Goal: Task Accomplishment & Management: Complete application form

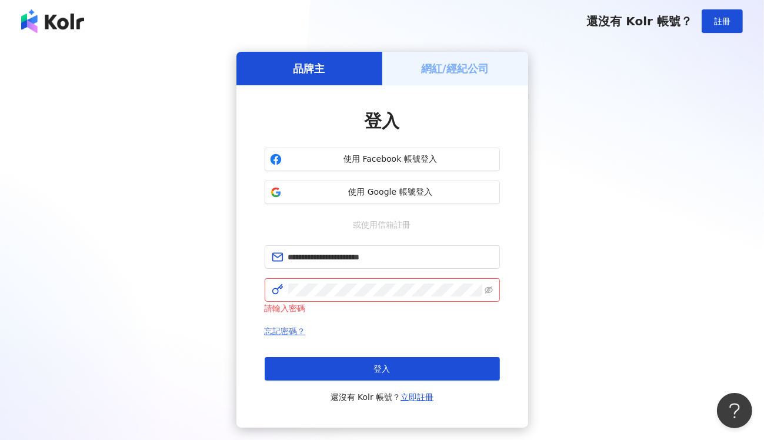
click at [290, 331] on link "忘記密碼？" at bounding box center [285, 330] width 41 height 9
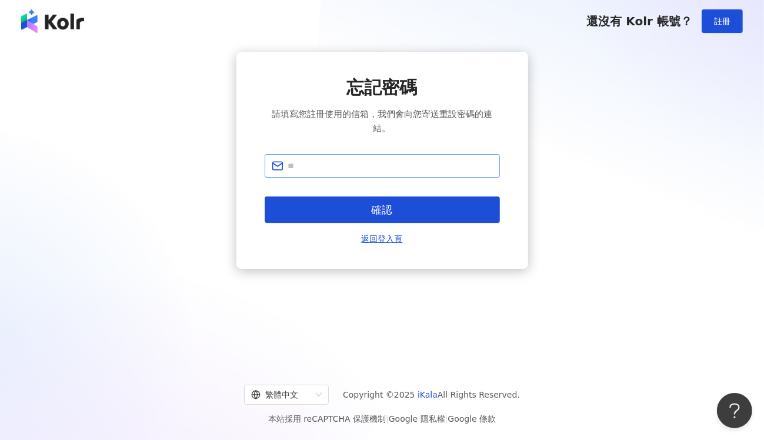
click at [355, 158] on span at bounding box center [382, 166] width 235 height 24
click at [353, 164] on input "text" at bounding box center [390, 165] width 205 height 13
type input "**********"
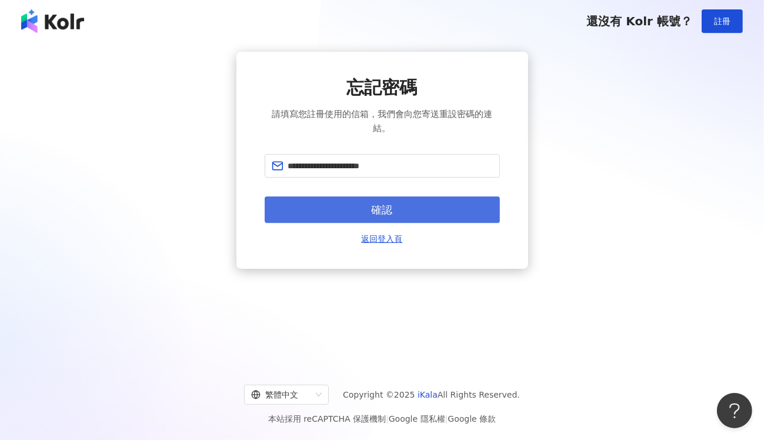
click at [375, 211] on span "確認" at bounding box center [382, 209] width 21 height 13
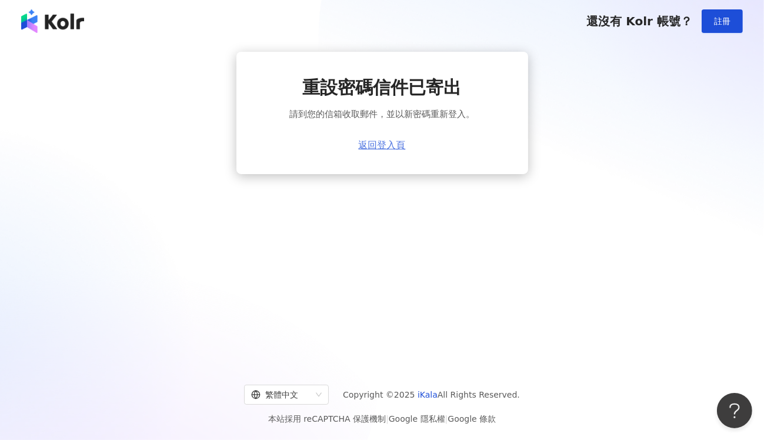
click at [377, 145] on link "返回登入頁" at bounding box center [382, 145] width 47 height 11
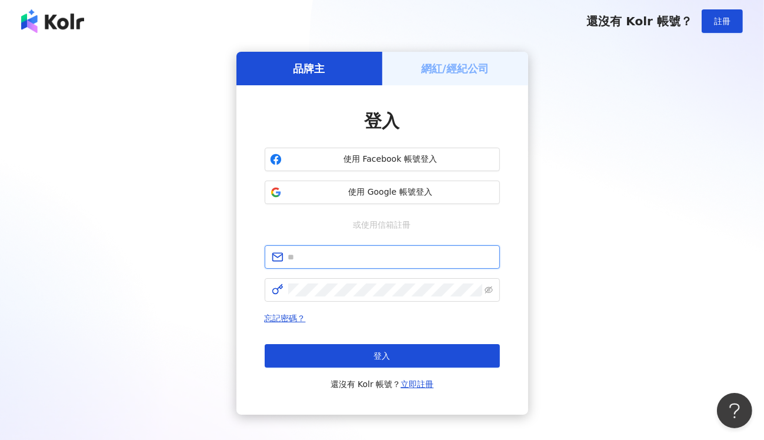
click at [325, 258] on input "text" at bounding box center [390, 257] width 205 height 13
type input "**********"
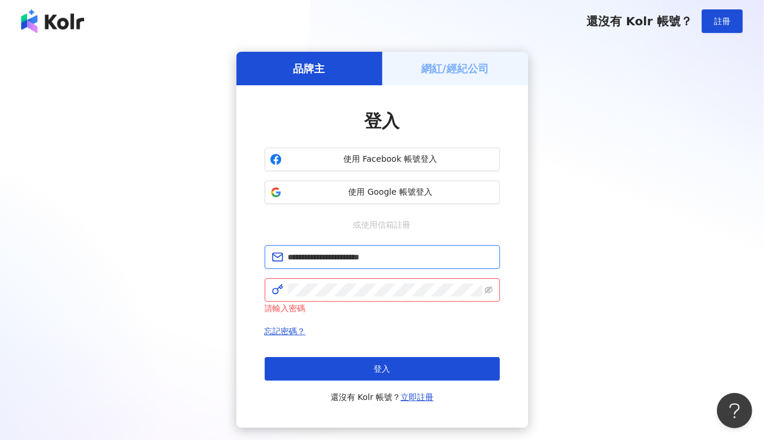
click at [428, 256] on input "**********" at bounding box center [390, 257] width 205 height 13
click at [280, 329] on link "忘記密碼？" at bounding box center [285, 330] width 41 height 9
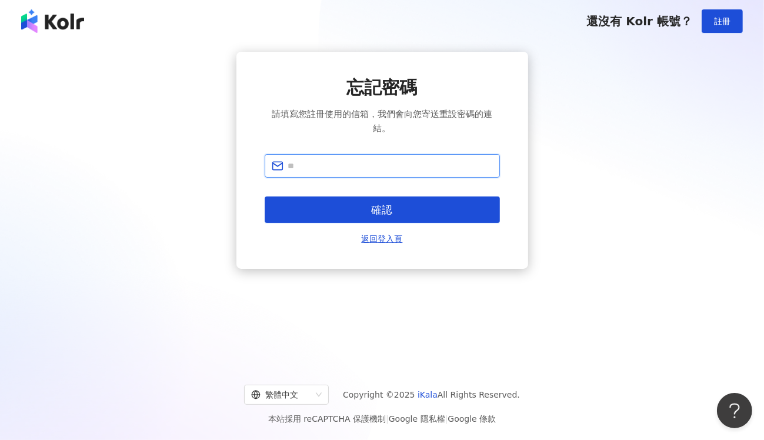
click at [362, 162] on input "text" at bounding box center [390, 165] width 205 height 13
type input "**********"
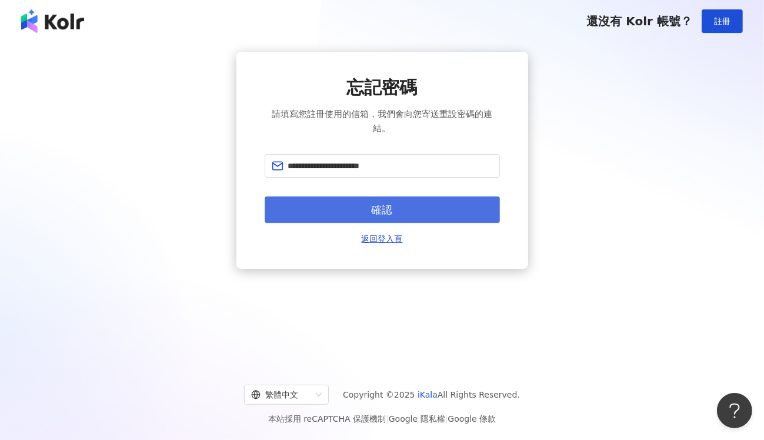
click at [377, 212] on span "確認" at bounding box center [382, 209] width 21 height 13
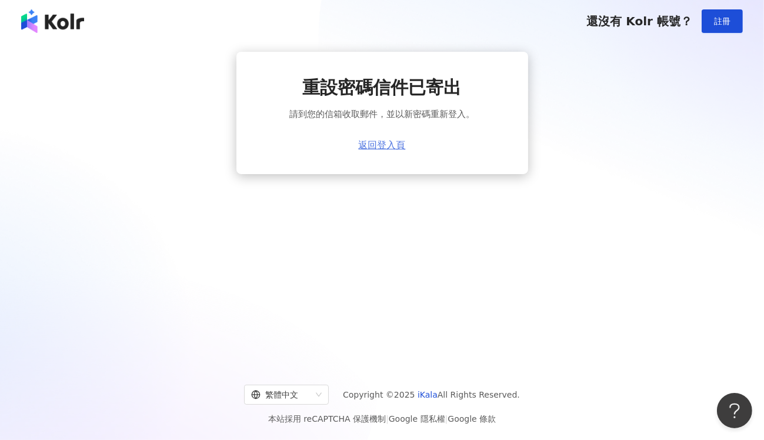
click at [391, 145] on link "返回登入頁" at bounding box center [382, 145] width 47 height 11
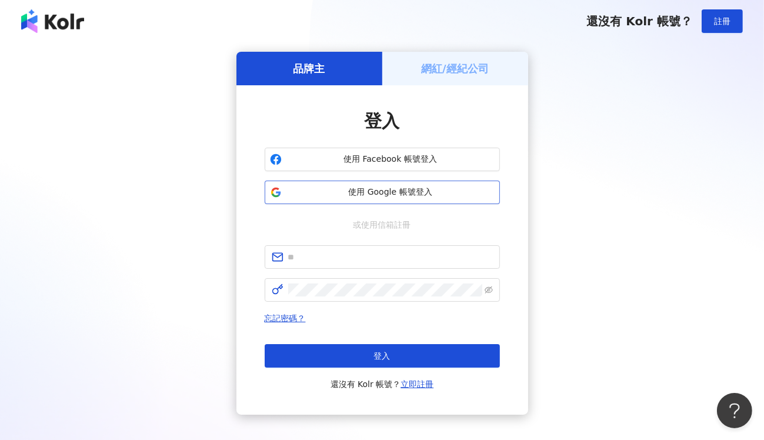
click at [418, 193] on span "使用 Google 帳號登入" at bounding box center [390, 192] width 208 height 12
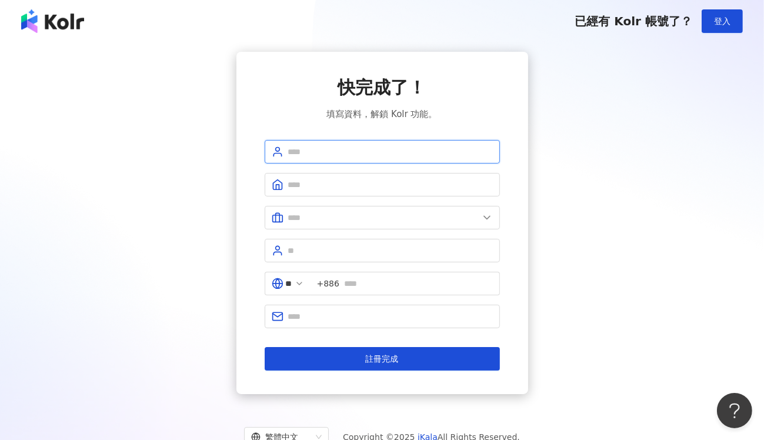
click at [339, 155] on input "text" at bounding box center [390, 151] width 205 height 13
type input "*****"
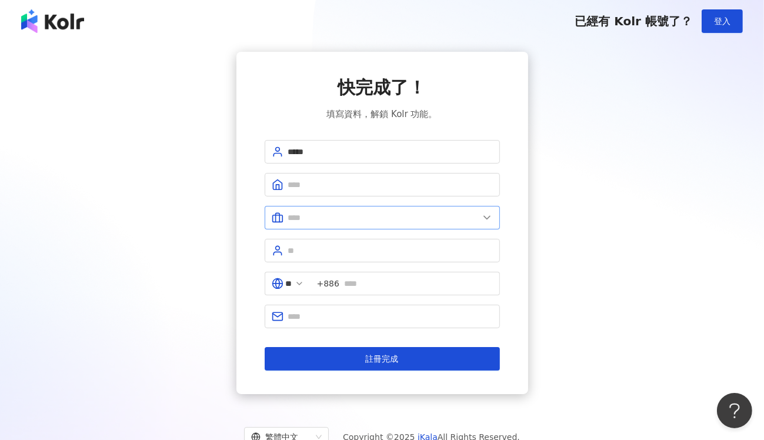
click at [490, 215] on icon at bounding box center [487, 218] width 12 height 12
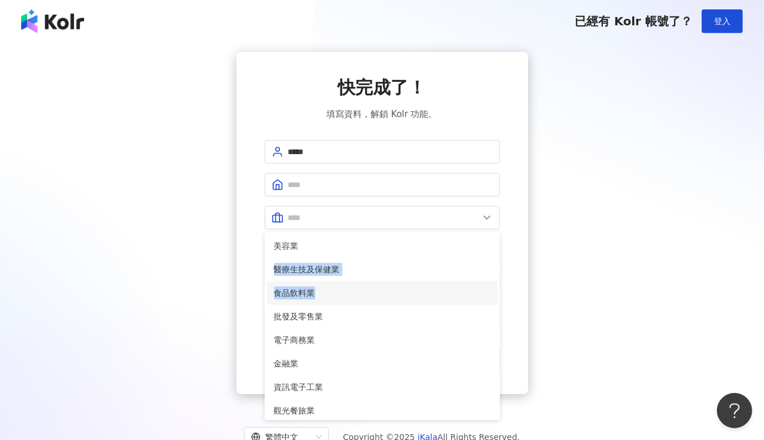
drag, startPoint x: 429, startPoint y: 244, endPoint x: 407, endPoint y: 303, distance: 62.7
click at [407, 303] on ul "美容業 醫療生技及保健業 食品飲料業 批發及零售業 電子商務業 金融業 資訊電子工業 觀光餐旅業 遊戲業 通訊業 娛樂媒體業 教育業 政府及社服業 廣告行銷業…" at bounding box center [382, 326] width 235 height 188
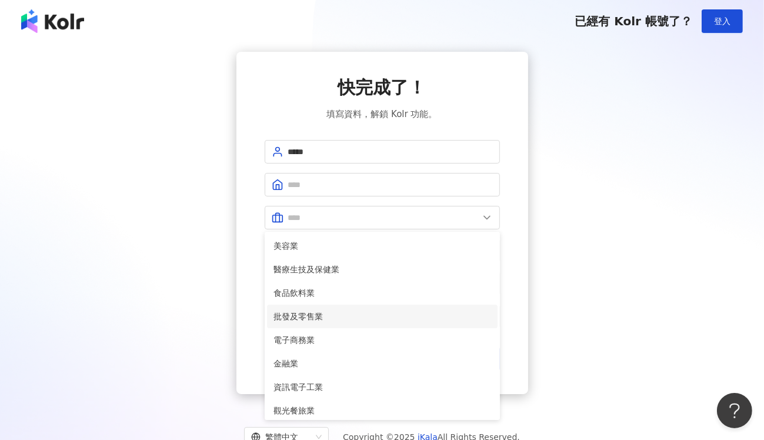
click at [361, 315] on span "批發及零售業" at bounding box center [382, 316] width 216 height 13
type input "******"
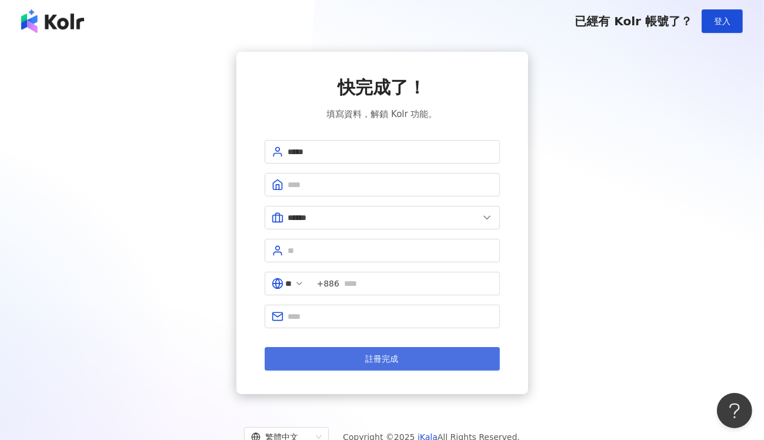
click at [350, 355] on button "註冊完成" at bounding box center [382, 359] width 235 height 24
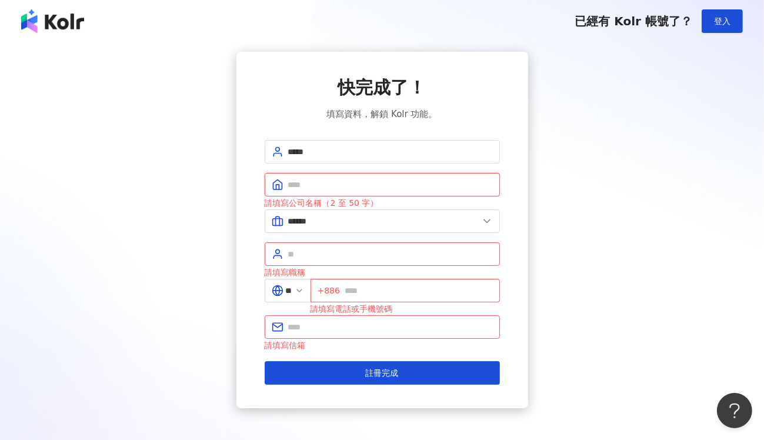
click at [332, 185] on input "text" at bounding box center [390, 184] width 205 height 13
type input "********"
click at [347, 249] on input "text" at bounding box center [390, 254] width 205 height 13
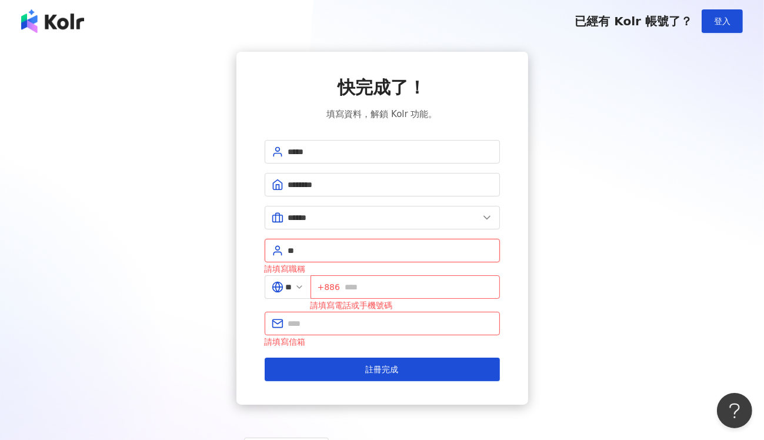
type input "*"
type input "****"
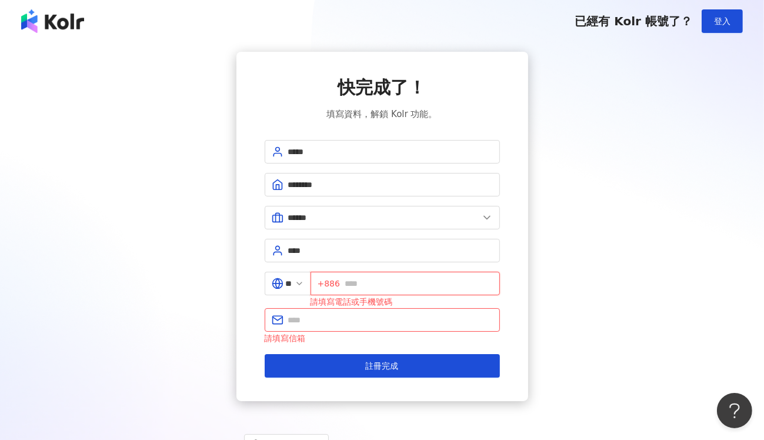
click at [380, 281] on input "text" at bounding box center [419, 283] width 148 height 13
type input "**********"
click at [397, 320] on input "text" at bounding box center [390, 319] width 205 height 13
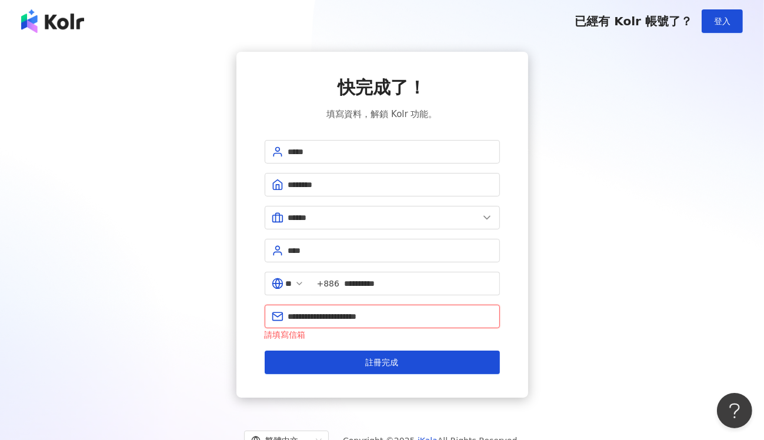
drag, startPoint x: 409, startPoint y: 313, endPoint x: 253, endPoint y: 308, distance: 155.9
click at [253, 308] on div "**********" at bounding box center [382, 225] width 292 height 346
type input "*"
type input "**********"
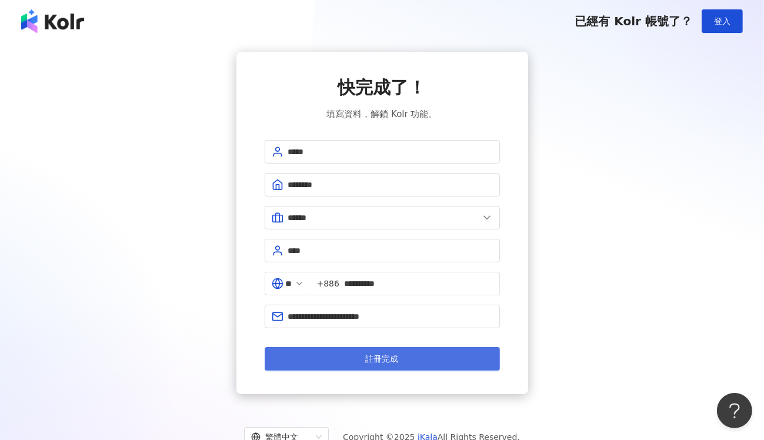
click at [379, 363] on span "註冊完成" at bounding box center [382, 358] width 33 height 9
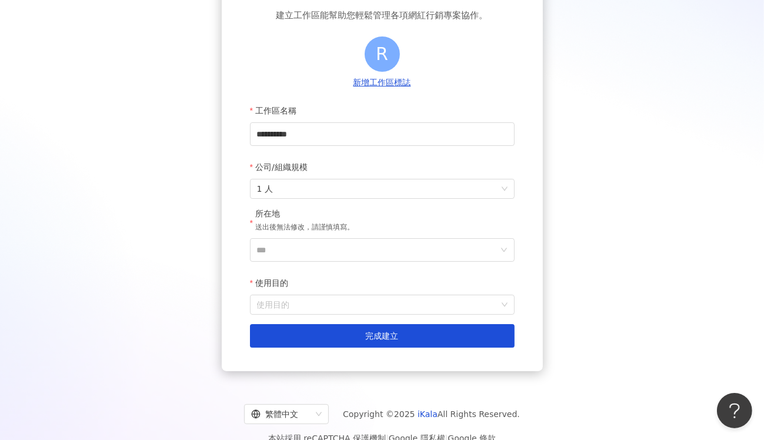
scroll to position [116, 0]
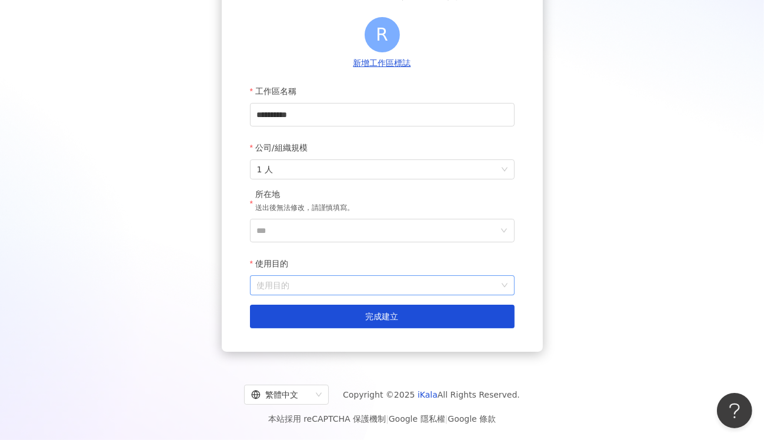
click at [442, 280] on input "使用目的" at bounding box center [382, 285] width 251 height 19
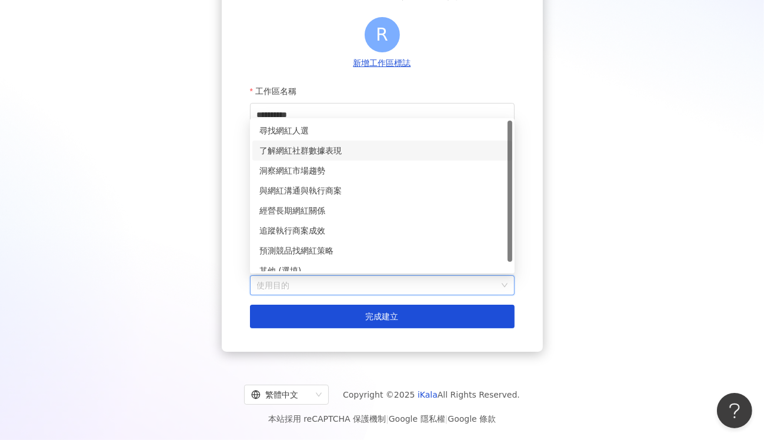
click at [332, 148] on div "了解網紅社群數據表現" at bounding box center [382, 150] width 246 height 13
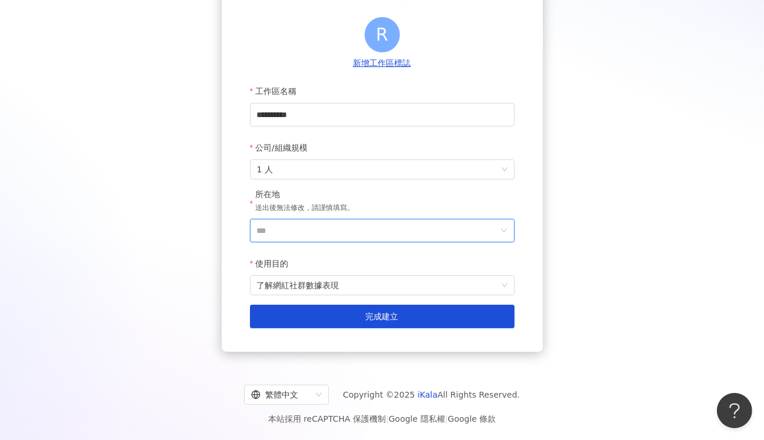
click at [374, 228] on input "***" at bounding box center [377, 230] width 241 height 22
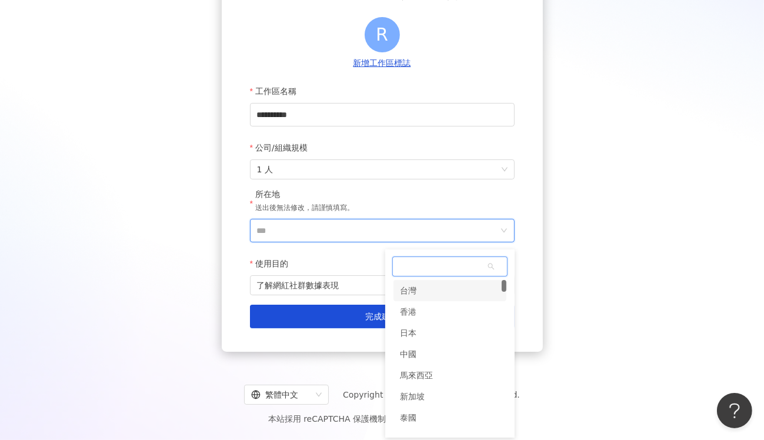
click at [420, 292] on div "台灣" at bounding box center [449, 290] width 113 height 21
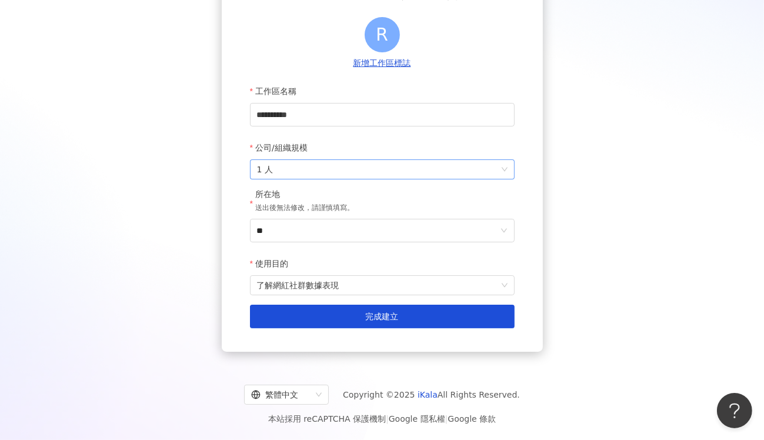
click at [352, 166] on span "1 人" at bounding box center [382, 169] width 251 height 19
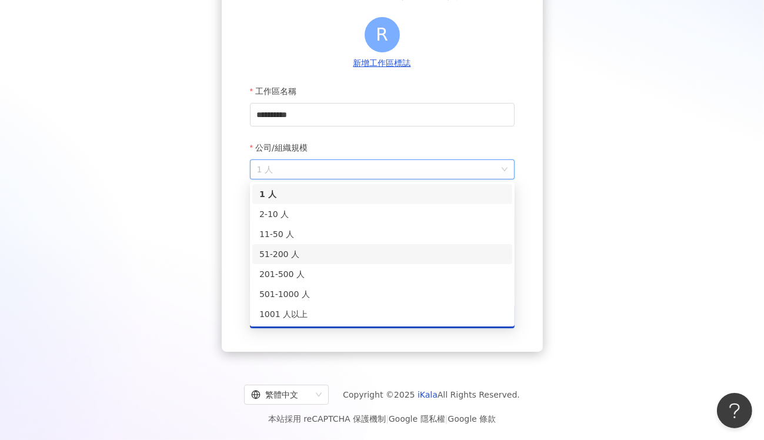
click at [328, 260] on div "51-200 人" at bounding box center [382, 254] width 260 height 20
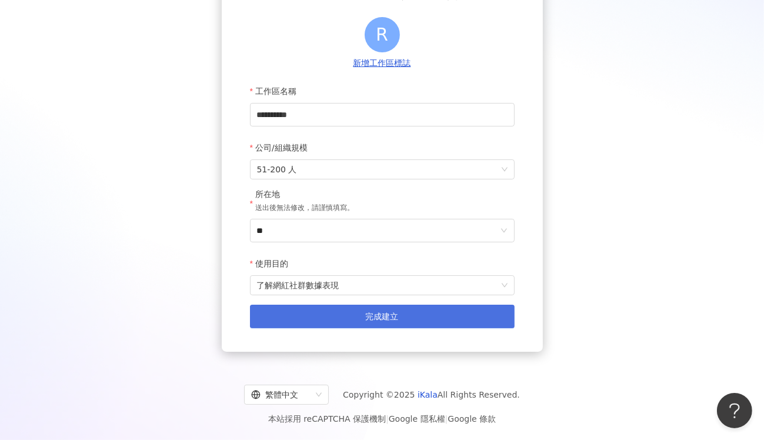
click at [420, 309] on button "完成建立" at bounding box center [382, 317] width 265 height 24
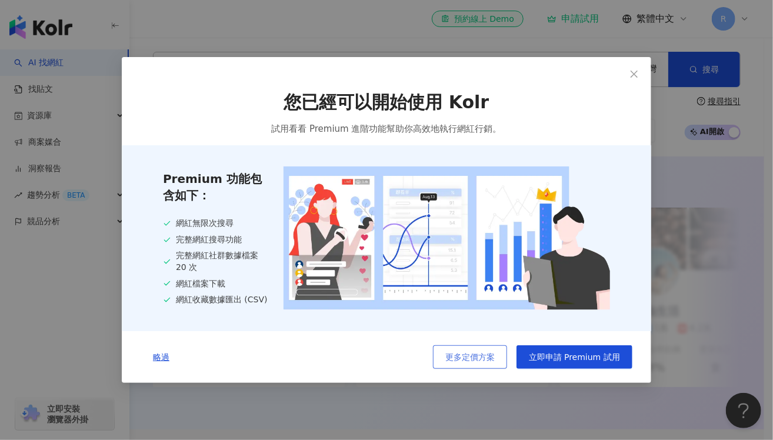
click at [472, 350] on button "更多定價方案" at bounding box center [470, 357] width 74 height 24
click at [633, 72] on icon "close" at bounding box center [633, 73] width 7 height 7
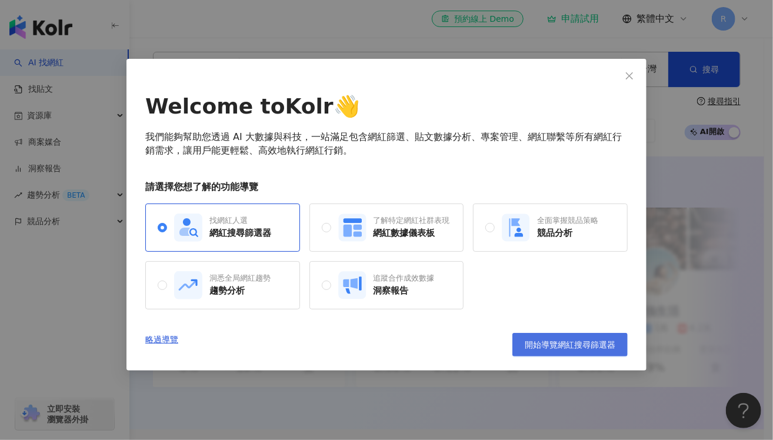
click at [555, 348] on span "開始導覽網紅搜尋篩選器" at bounding box center [570, 344] width 91 height 9
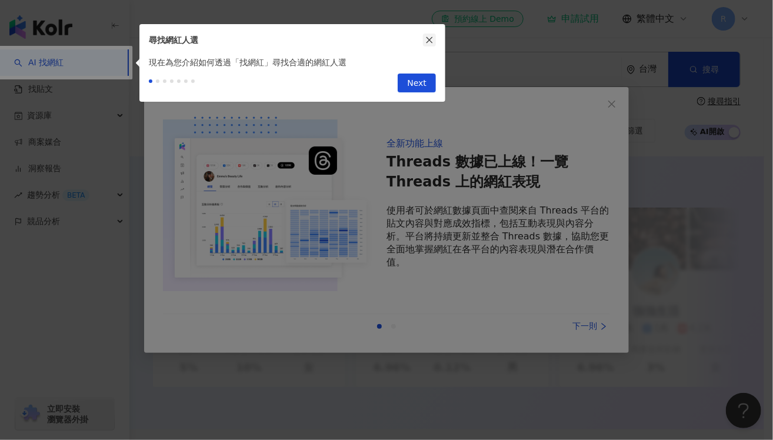
click at [426, 37] on icon "close" at bounding box center [429, 40] width 8 height 8
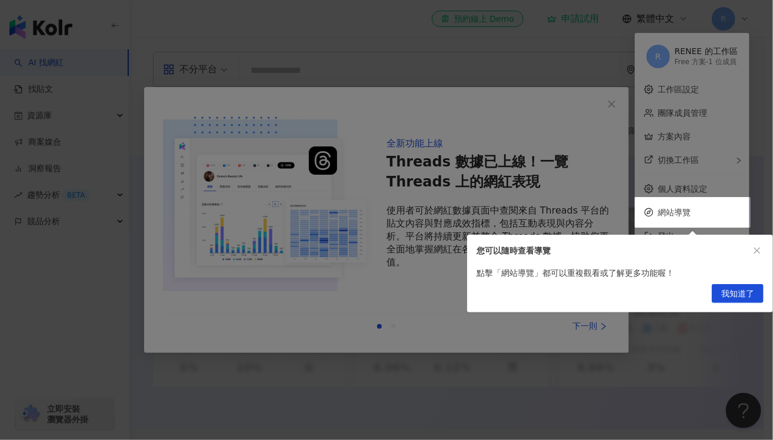
click at [611, 105] on div at bounding box center [386, 220] width 773 height 440
click at [745, 297] on span "我知道了" at bounding box center [737, 294] width 33 height 19
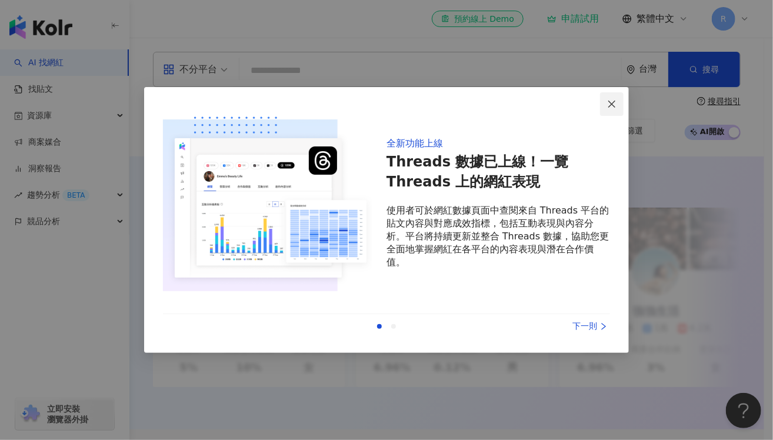
click at [609, 101] on icon "close" at bounding box center [611, 103] width 7 height 7
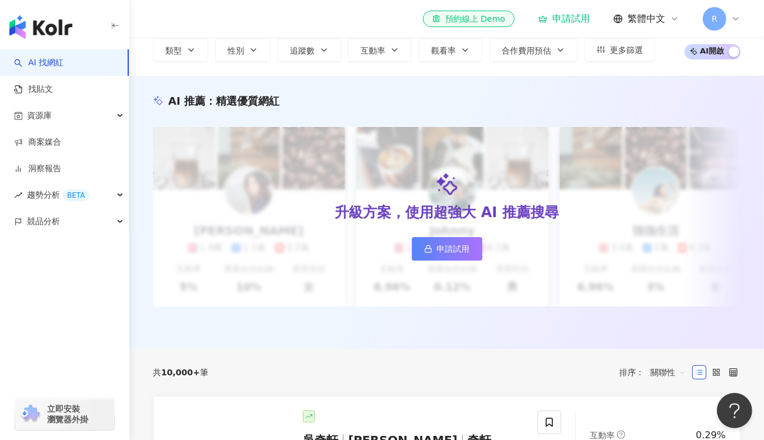
scroll to position [235, 0]
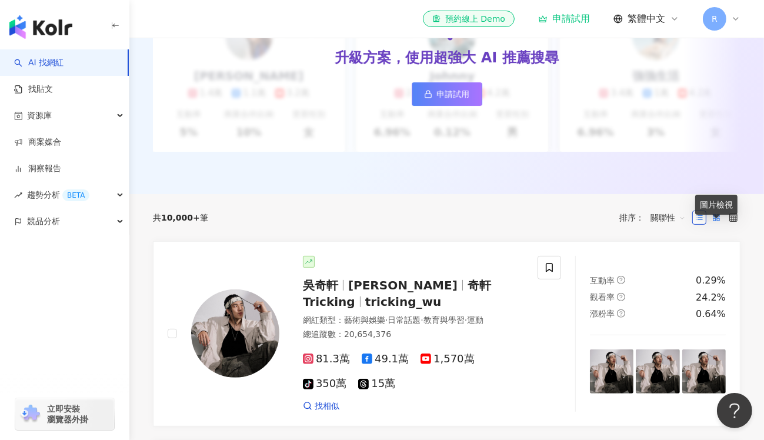
click at [717, 222] on icon at bounding box center [716, 217] width 8 height 8
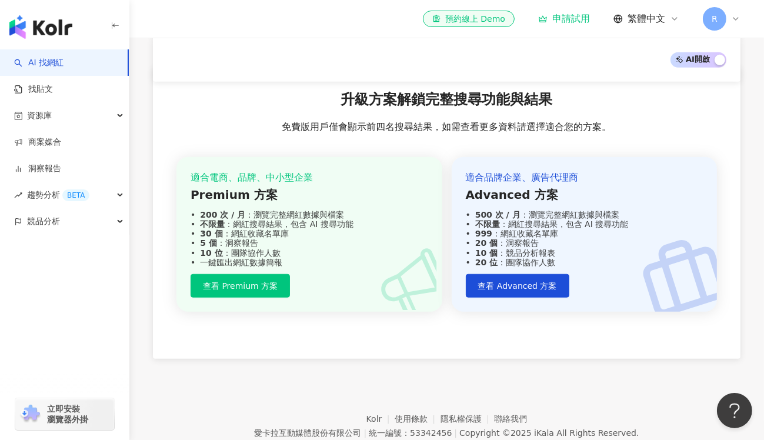
scroll to position [817, 0]
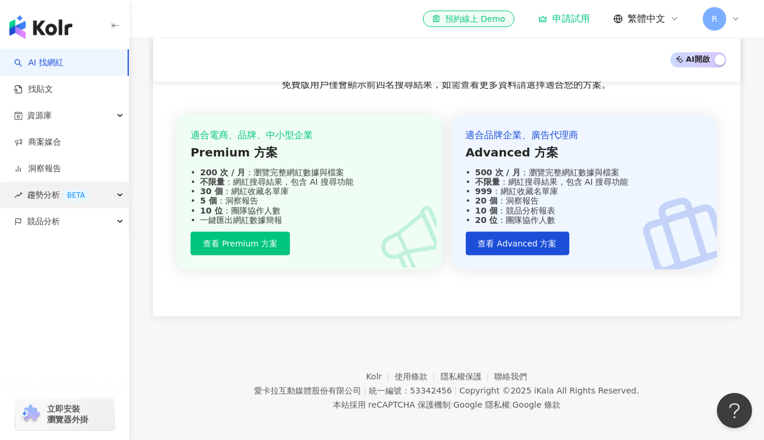
click at [37, 199] on span "趨勢分析 BETA" at bounding box center [58, 195] width 62 height 26
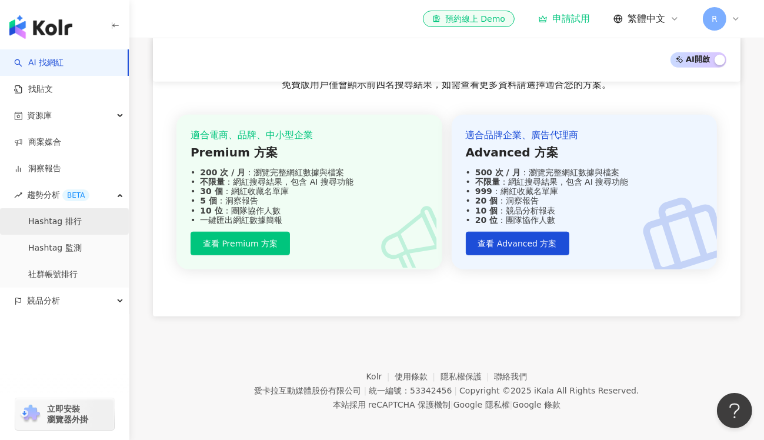
click at [36, 218] on link "Hashtag 排行" at bounding box center [55, 222] width 54 height 12
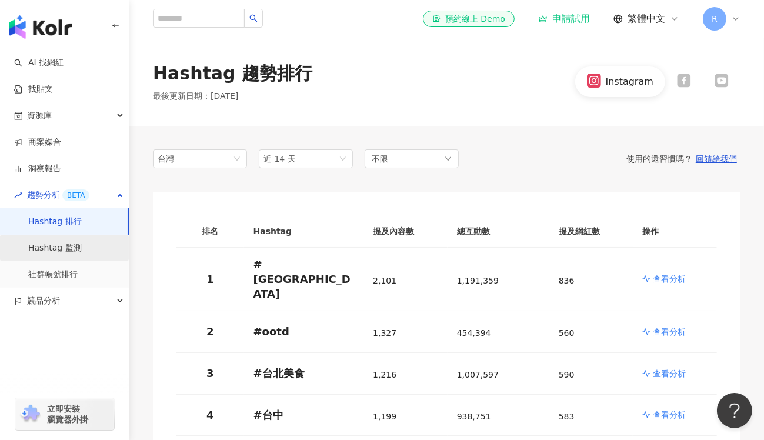
click at [58, 248] on link "Hashtag 監測" at bounding box center [55, 248] width 54 height 12
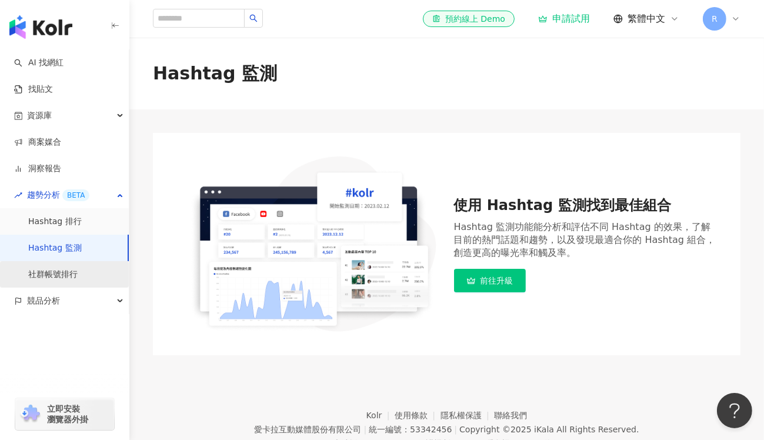
click at [39, 273] on link "社群帳號排行" at bounding box center [52, 275] width 49 height 12
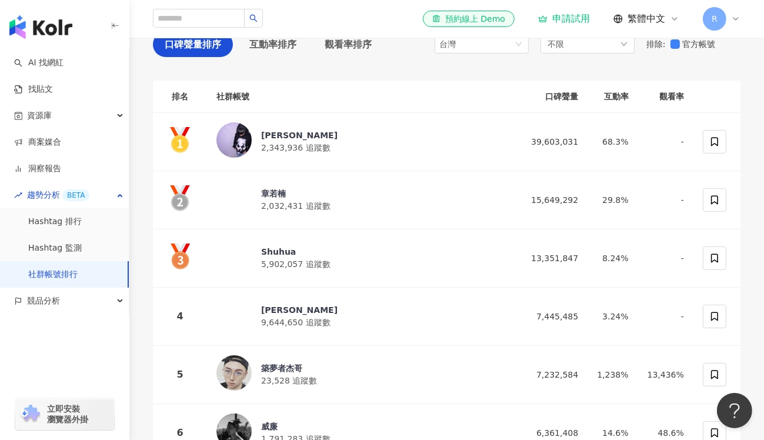
scroll to position [59, 0]
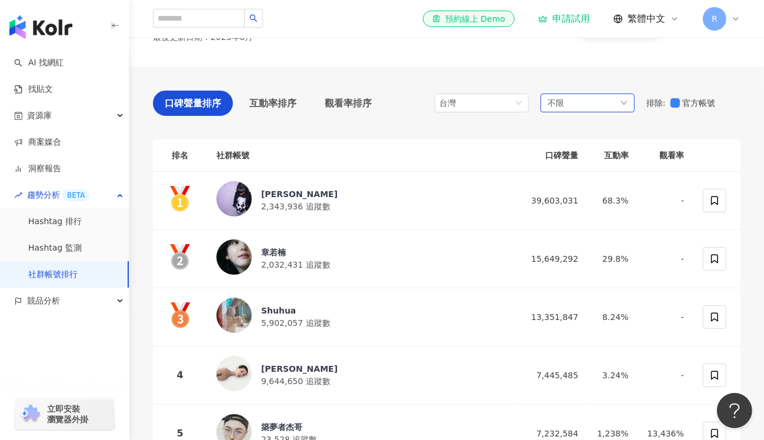
click at [627, 98] on div "不限" at bounding box center [587, 102] width 94 height 19
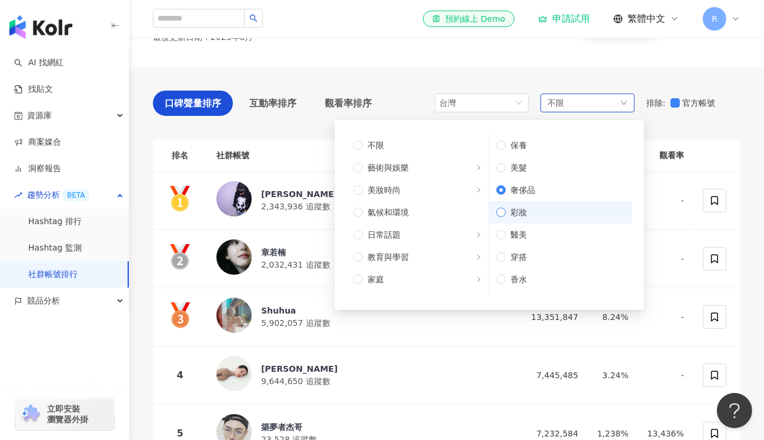
click at [496, 207] on label "彩妝" at bounding box center [560, 212] width 143 height 22
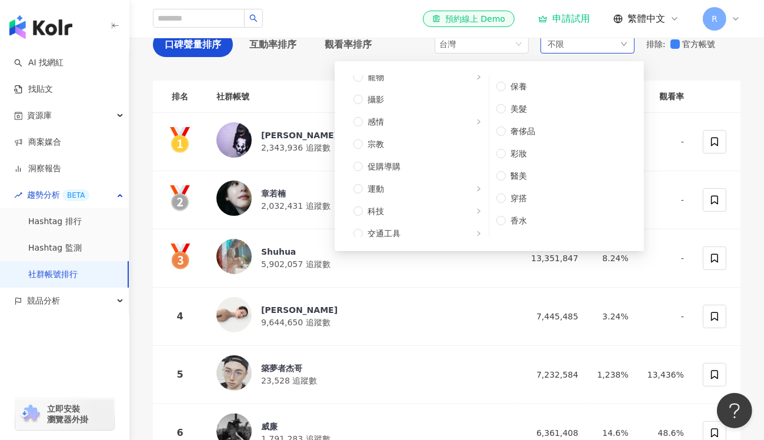
scroll to position [397, 0]
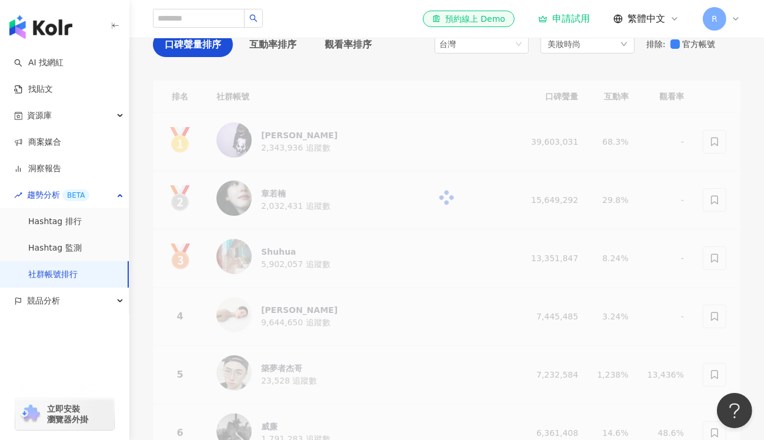
click at [307, 64] on div "口碑聲量排序 互動率排序 觀看率排序 台灣 美妝時尚 不限 藝術與娛樂 美妝時尚 氣候和環境 日常話題 教育與學習 家庭 財經 美食 命理占卜 遊戲 法政社會…" at bounding box center [446, 363] width 587 height 710
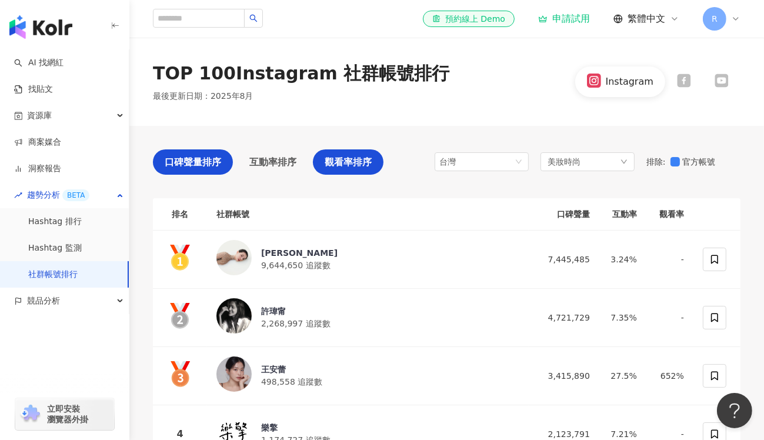
click at [355, 165] on span "觀看率排序" at bounding box center [348, 162] width 47 height 15
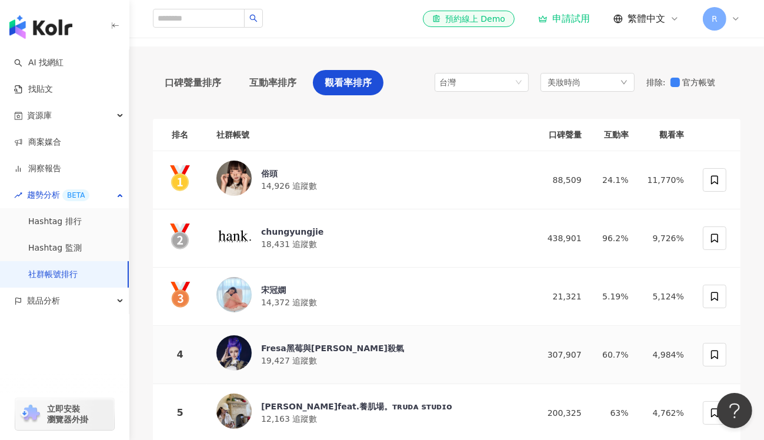
scroll to position [59, 0]
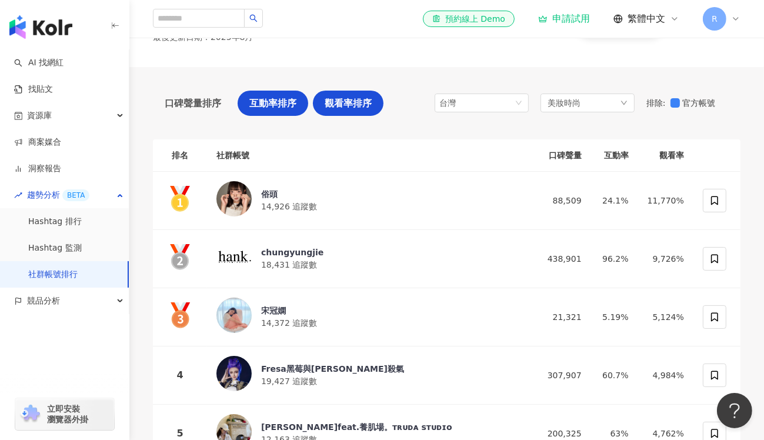
click at [274, 104] on span "互動率排序" at bounding box center [272, 103] width 47 height 15
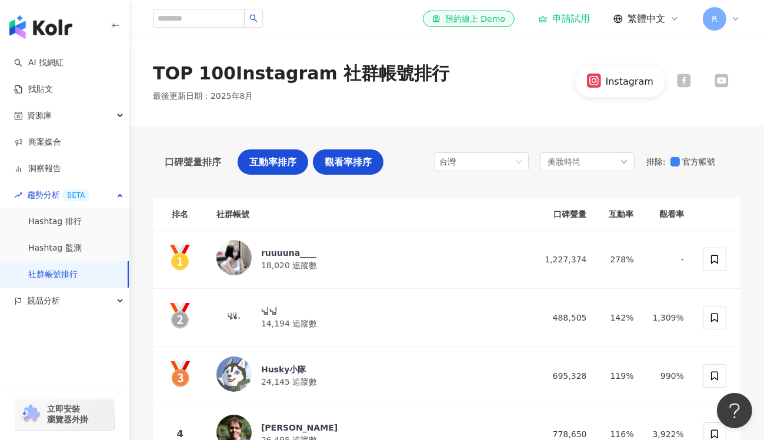
click at [340, 159] on span "觀看率排序" at bounding box center [348, 162] width 47 height 15
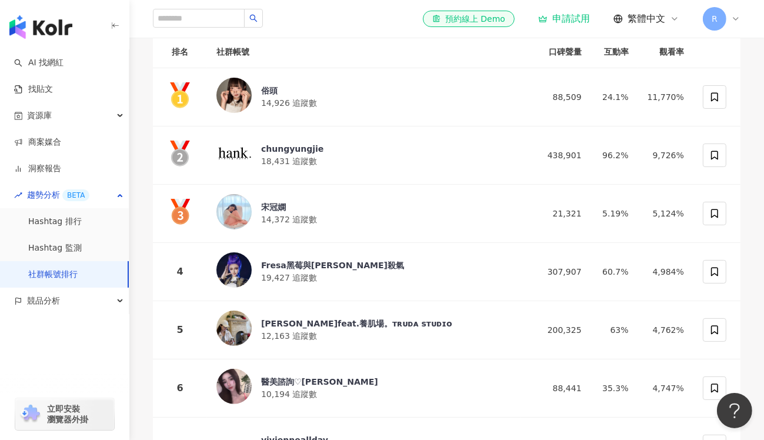
scroll to position [176, 0]
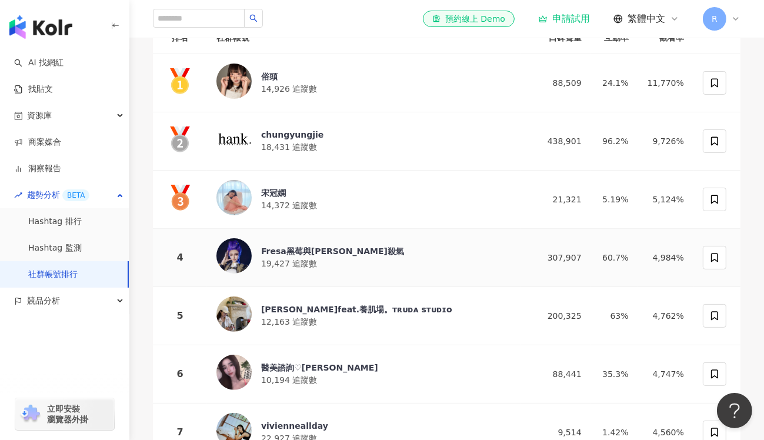
click at [302, 249] on div "Fresa黑莓與Max殺氣" at bounding box center [332, 251] width 143 height 12
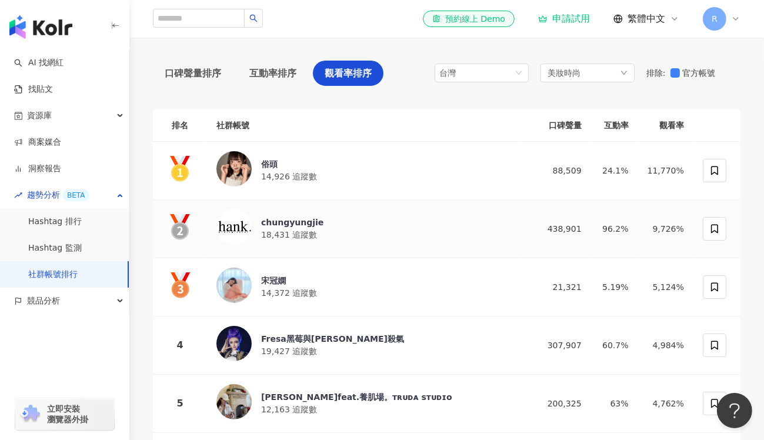
scroll to position [0, 0]
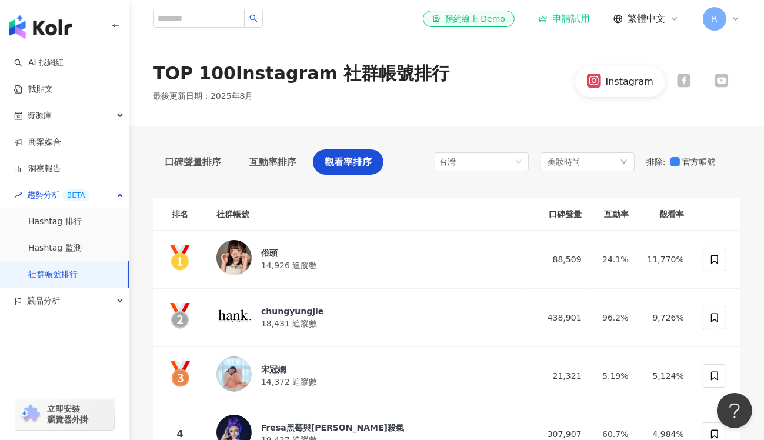
click at [688, 84] on icon at bounding box center [684, 81] width 14 height 14
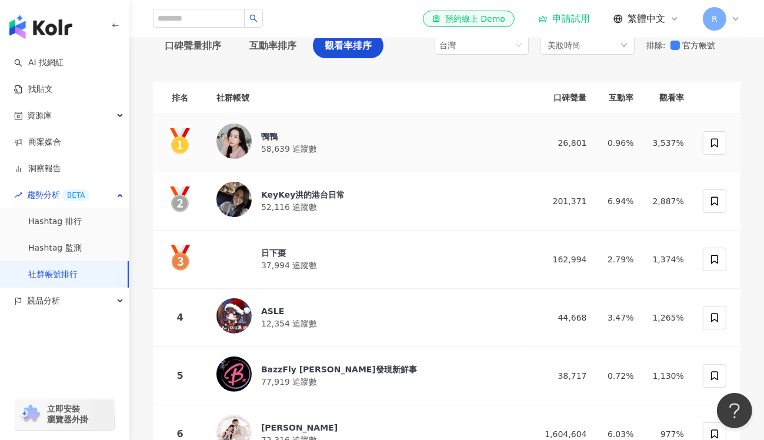
scroll to position [118, 0]
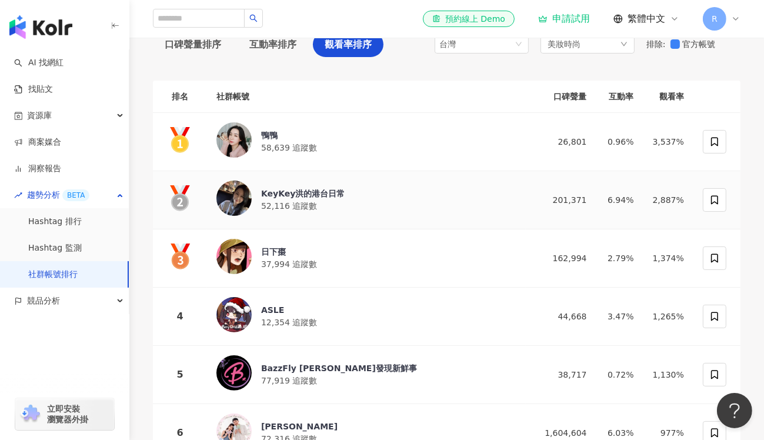
click at [310, 193] on div "KeyKey洪的港台日常" at bounding box center [303, 194] width 84 height 12
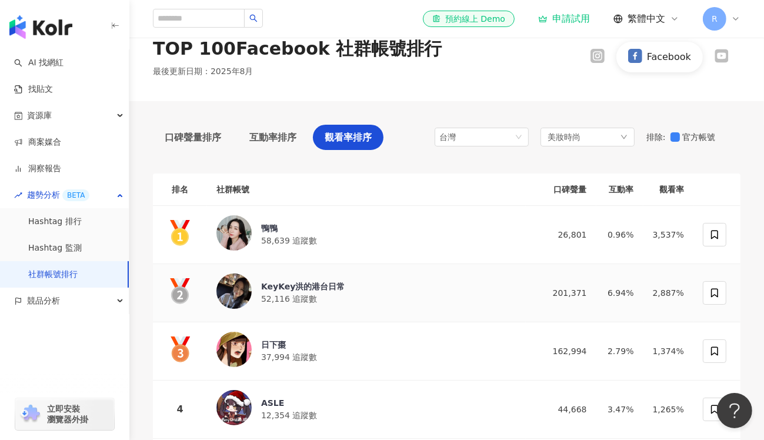
scroll to position [0, 0]
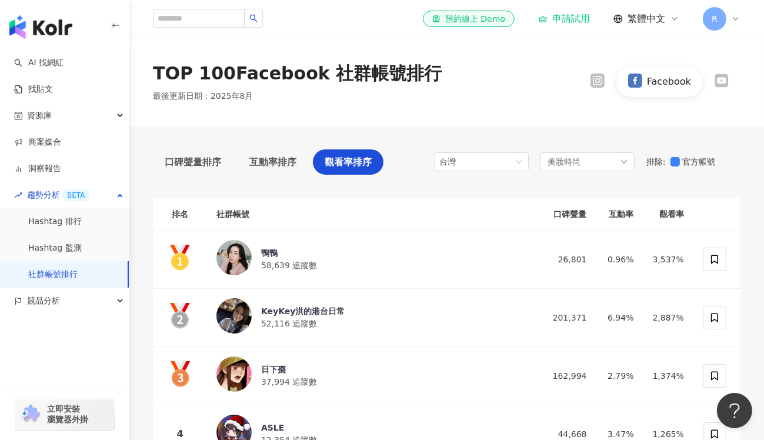
click at [717, 77] on icon at bounding box center [721, 81] width 14 height 14
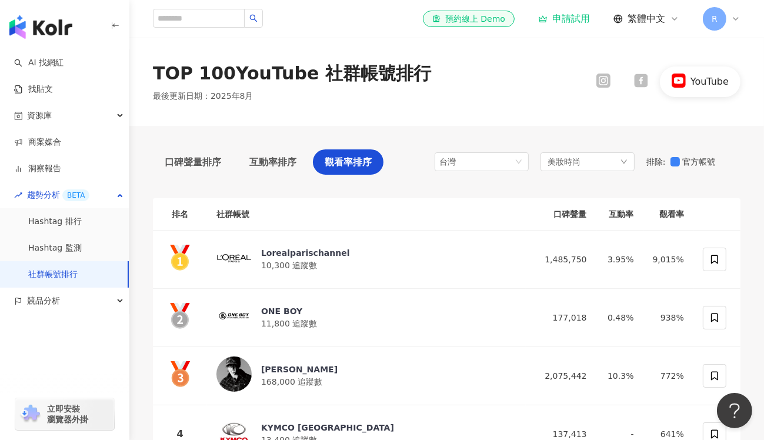
click at [603, 79] on icon at bounding box center [603, 80] width 11 height 11
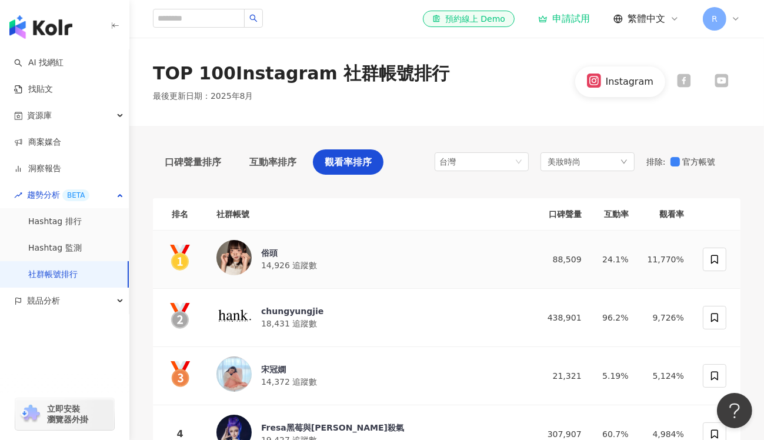
click at [271, 251] on div "俗頭" at bounding box center [289, 253] width 56 height 12
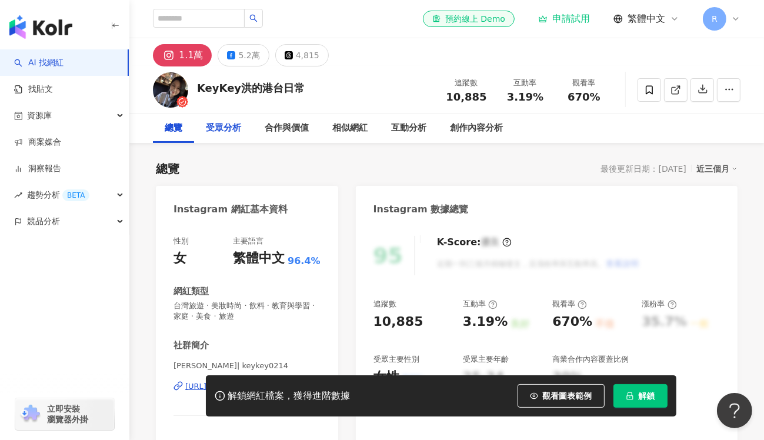
click at [222, 130] on div "受眾分析" at bounding box center [223, 128] width 35 height 14
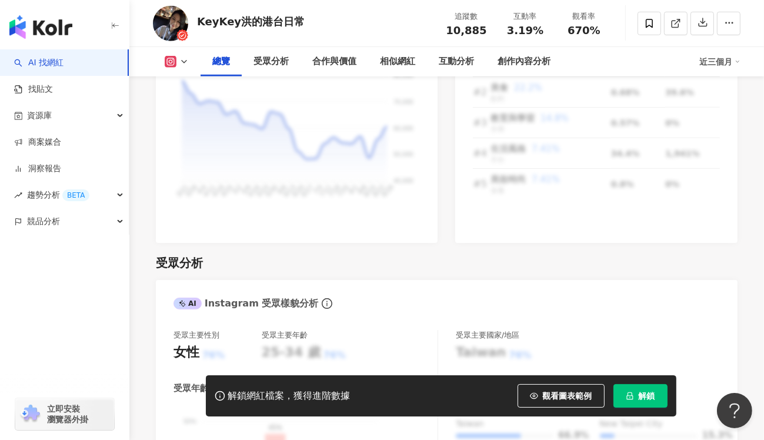
scroll to position [825, 0]
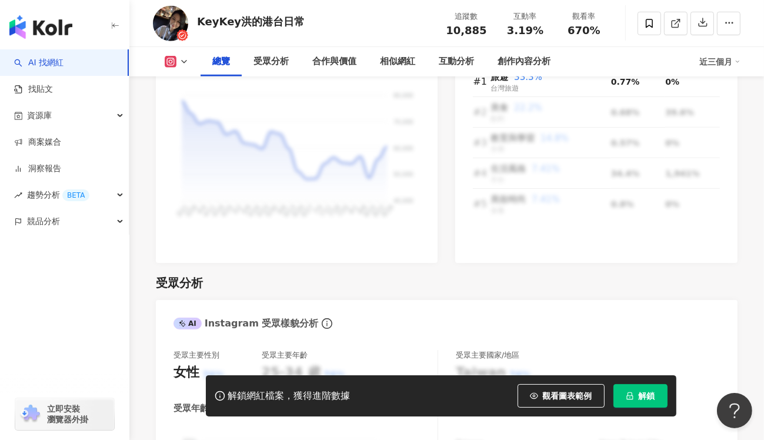
click at [227, 23] on div "KeyKey洪的港台日常" at bounding box center [251, 21] width 108 height 15
drag, startPoint x: 198, startPoint y: 21, endPoint x: 298, endPoint y: 22, distance: 99.4
click at [298, 22] on div "KeyKey洪的港台日常" at bounding box center [251, 21] width 108 height 15
copy div "KeyKey洪的港台日常"
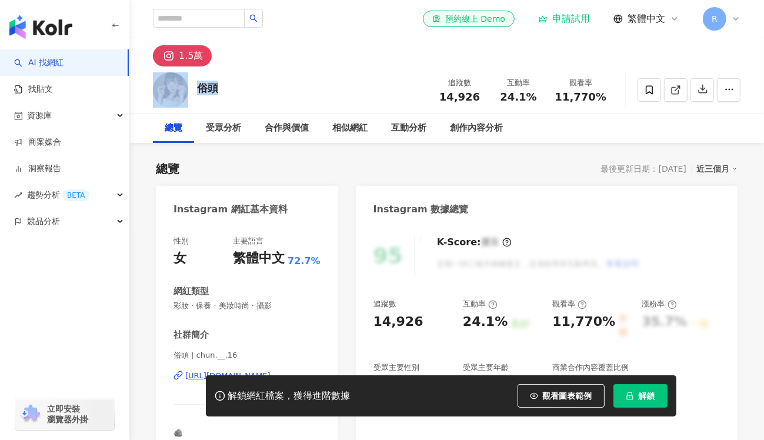
drag, startPoint x: 218, startPoint y: 86, endPoint x: 191, endPoint y: 86, distance: 27.1
click at [191, 86] on div "俗頭 追蹤數 14,926 互動率 24.1% 觀看率 11,770%" at bounding box center [446, 89] width 635 height 46
copy div "俗頭"
